Goal: Navigation & Orientation: Find specific page/section

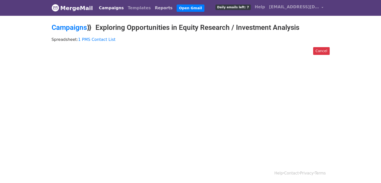
click at [153, 9] on link "Reports" at bounding box center [164, 8] width 22 height 10
click at [153, 10] on link "Reports" at bounding box center [164, 8] width 22 height 10
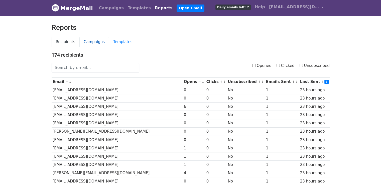
click at [97, 42] on link "Campaigns" at bounding box center [94, 42] width 30 height 10
